Goal: Task Accomplishment & Management: Use online tool/utility

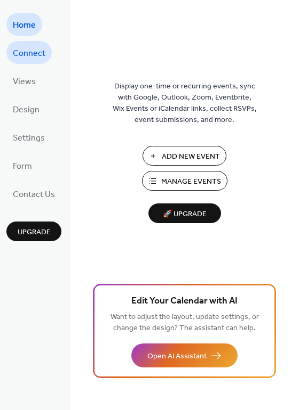
click at [37, 46] on span "Connect" at bounding box center [29, 53] width 33 height 17
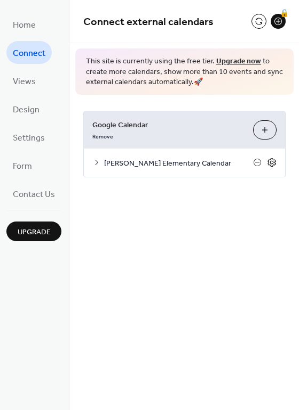
click at [270, 164] on icon at bounding box center [272, 163] width 4 height 4
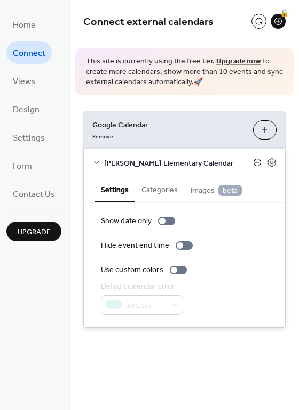
click at [257, 162] on icon at bounding box center [257, 162] width 9 height 9
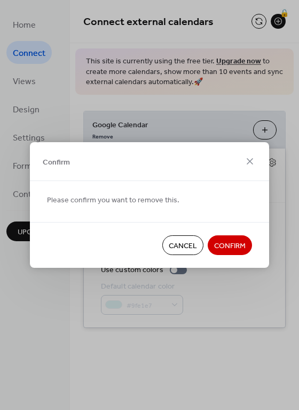
click at [241, 249] on span "Confirm" at bounding box center [229, 246] width 31 height 11
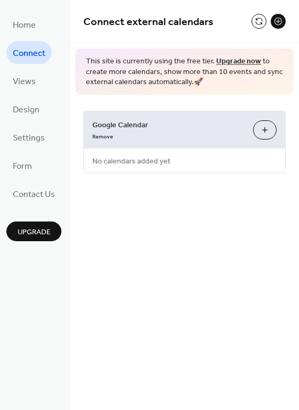
click at [271, 135] on button "Choose Calendars" at bounding box center [264, 129] width 23 height 19
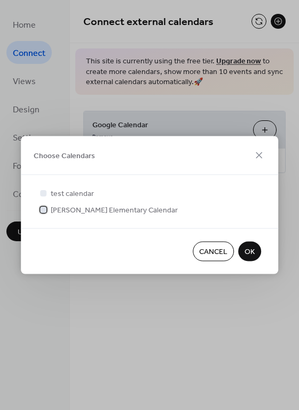
click at [60, 211] on span "[PERSON_NAME] Elementary Calendar" at bounding box center [114, 210] width 127 height 11
click at [244, 250] on span "OK" at bounding box center [249, 252] width 10 height 11
